Goal: Navigation & Orientation: Find specific page/section

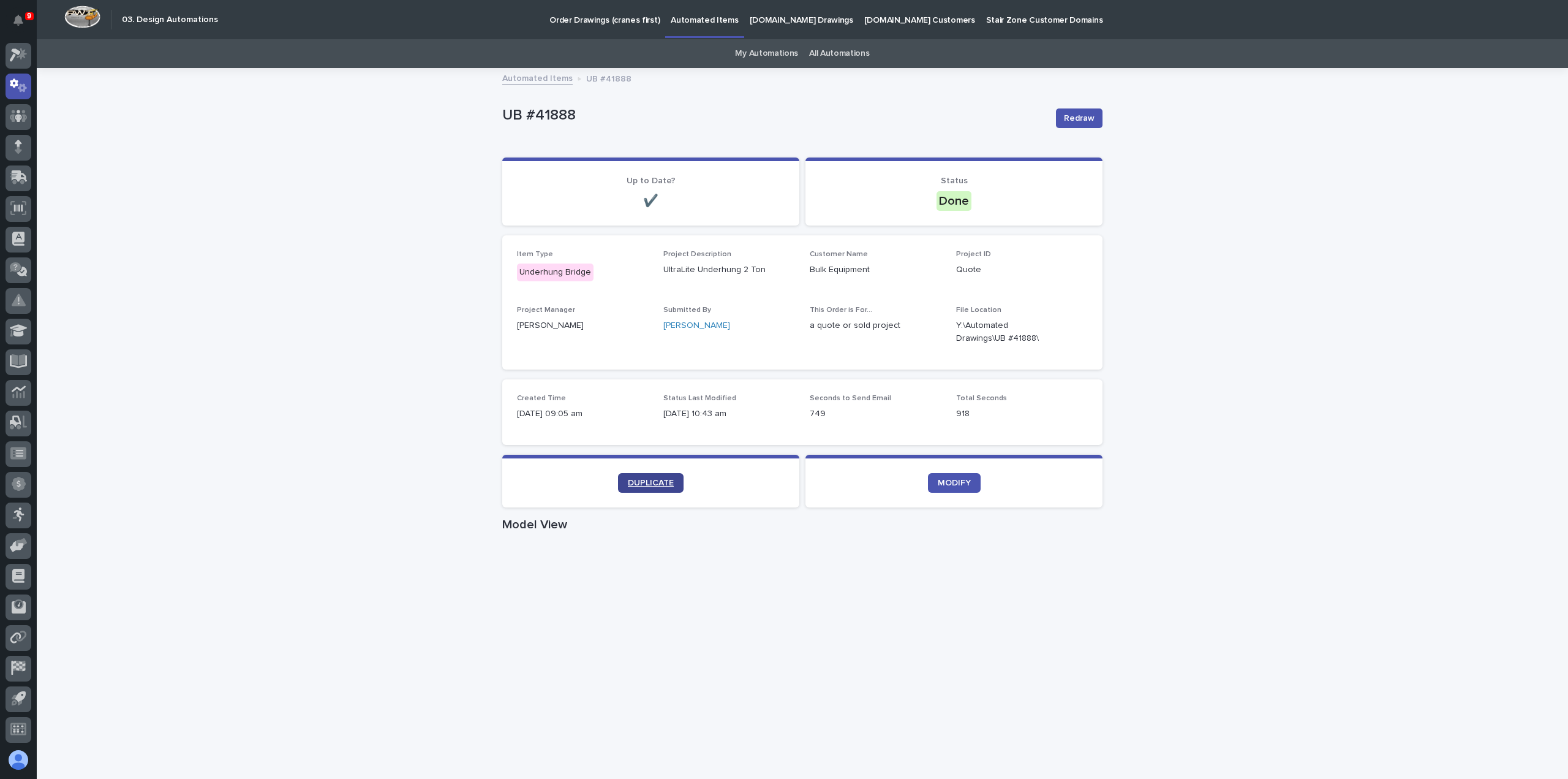
click at [658, 483] on span "DUPLICATE" at bounding box center [650, 483] width 46 height 9
click at [25, 65] on div at bounding box center [19, 55] width 26 height 26
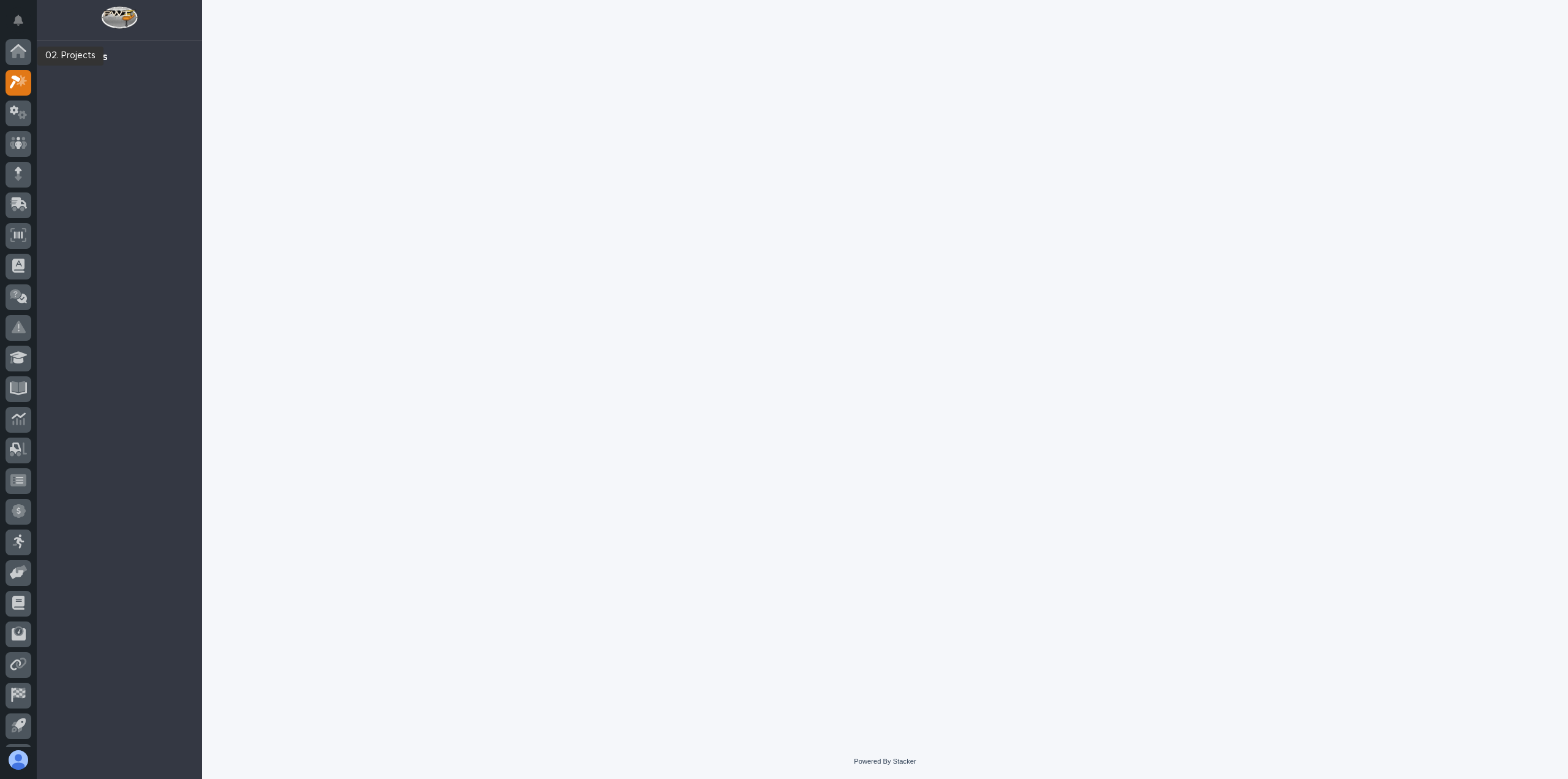
scroll to position [27, 0]
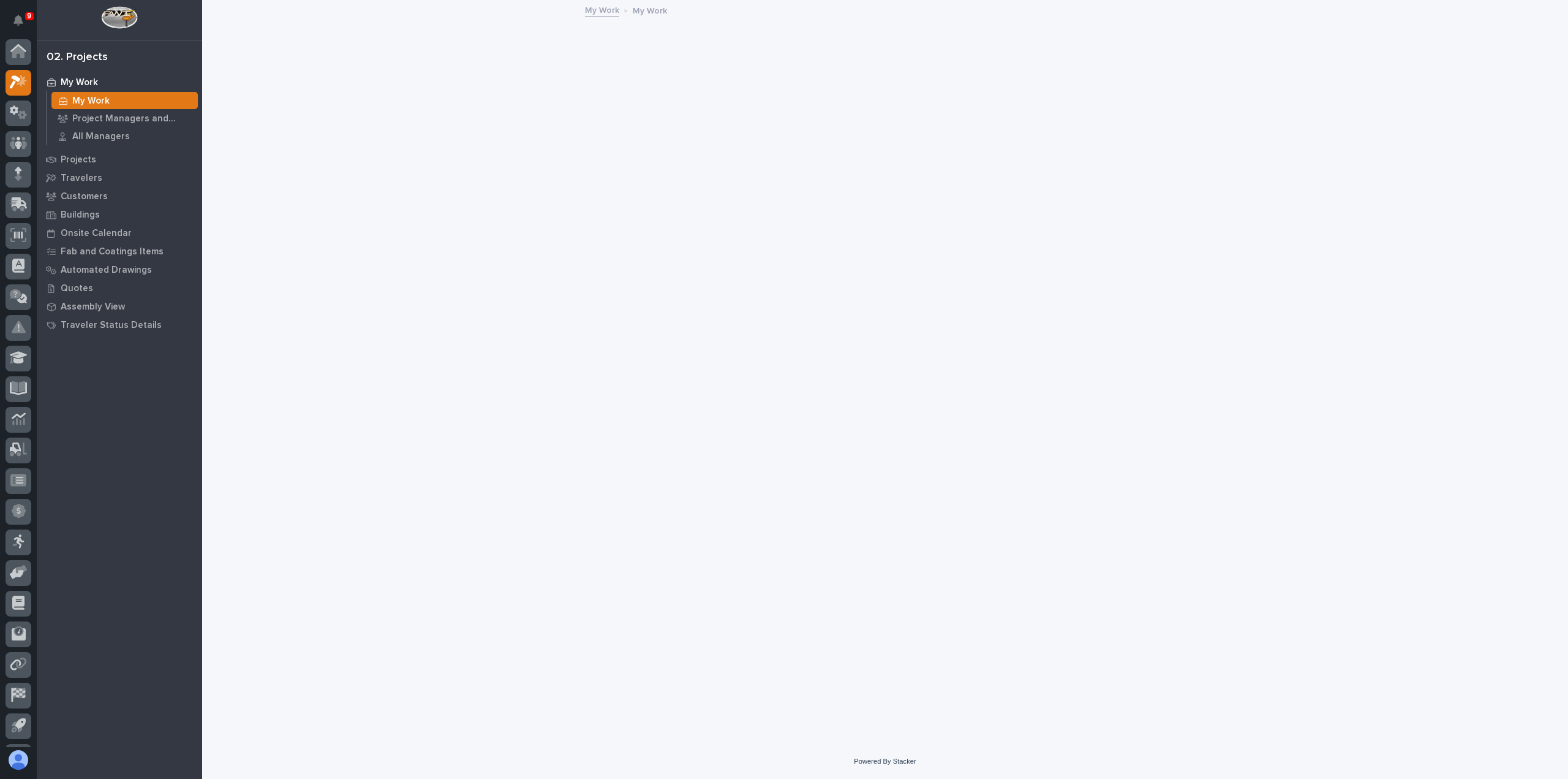
scroll to position [27, 0]
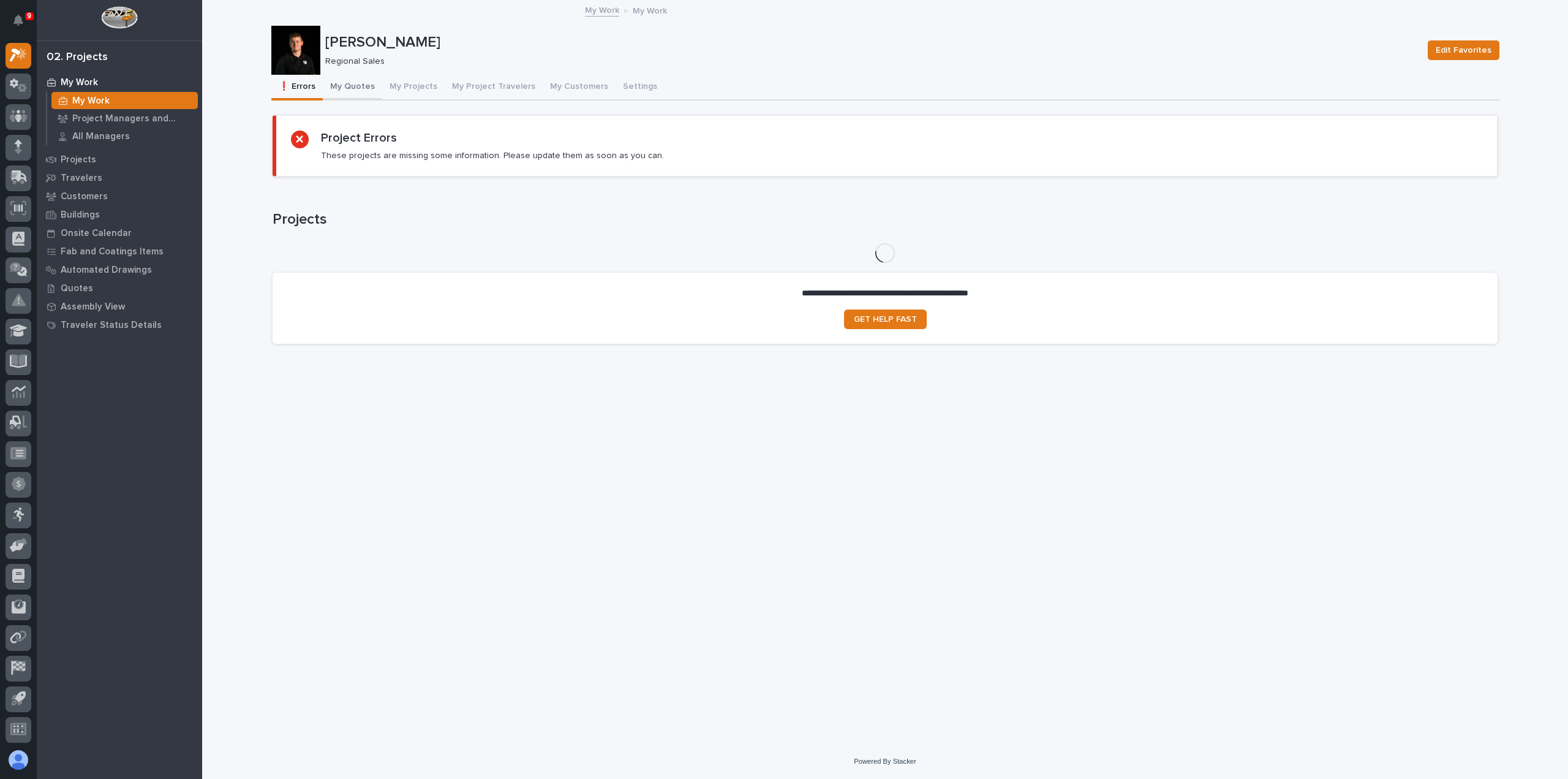
click at [345, 80] on button "My Quotes" at bounding box center [352, 88] width 59 height 26
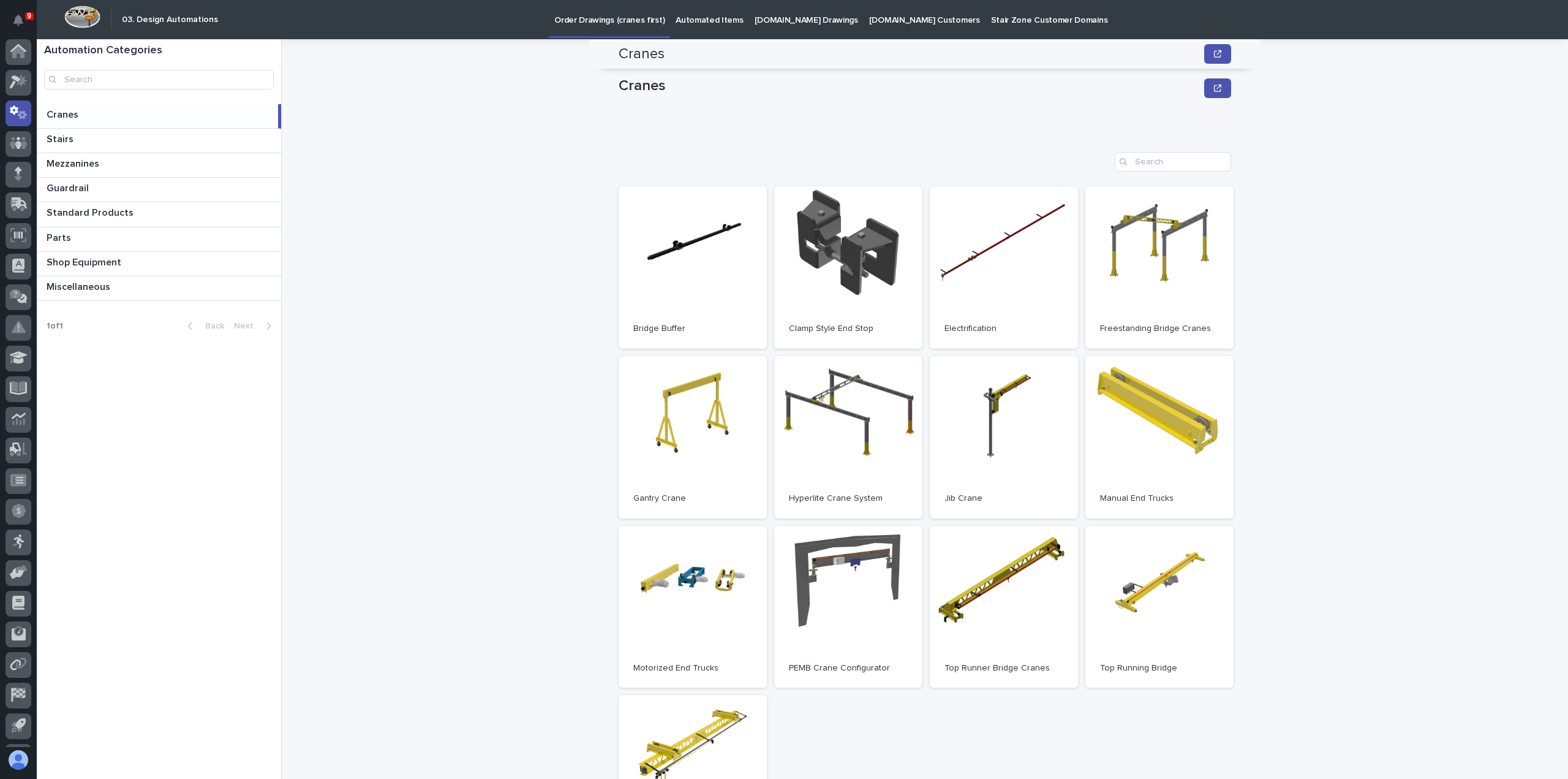
scroll to position [184, 0]
